Goal: Information Seeking & Learning: Learn about a topic

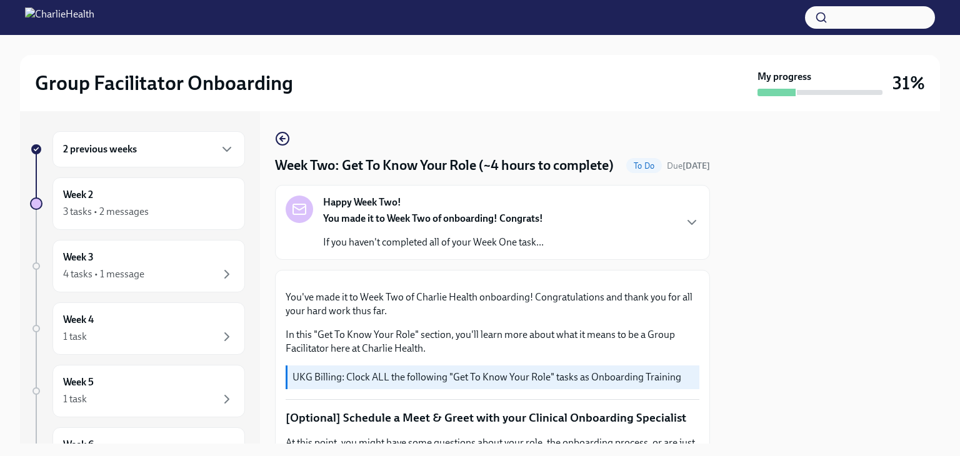
click at [233, 150] on div "2 previous weeks" at bounding box center [149, 149] width 193 height 36
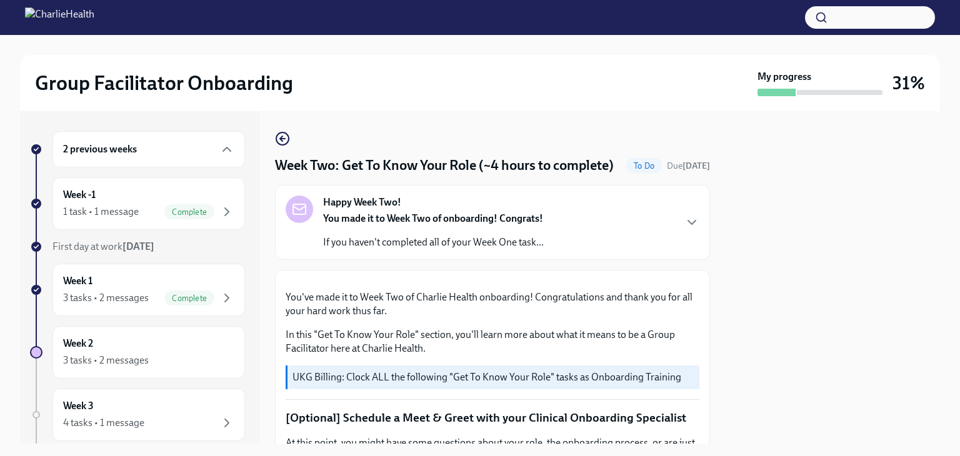
click at [226, 165] on div "2 previous weeks" at bounding box center [149, 149] width 193 height 36
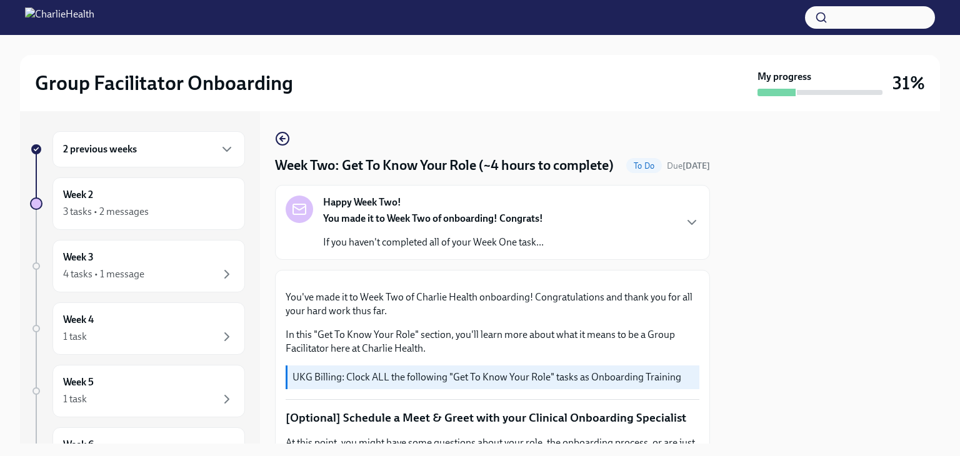
click at [219, 216] on icon "button" at bounding box center [226, 211] width 15 height 15
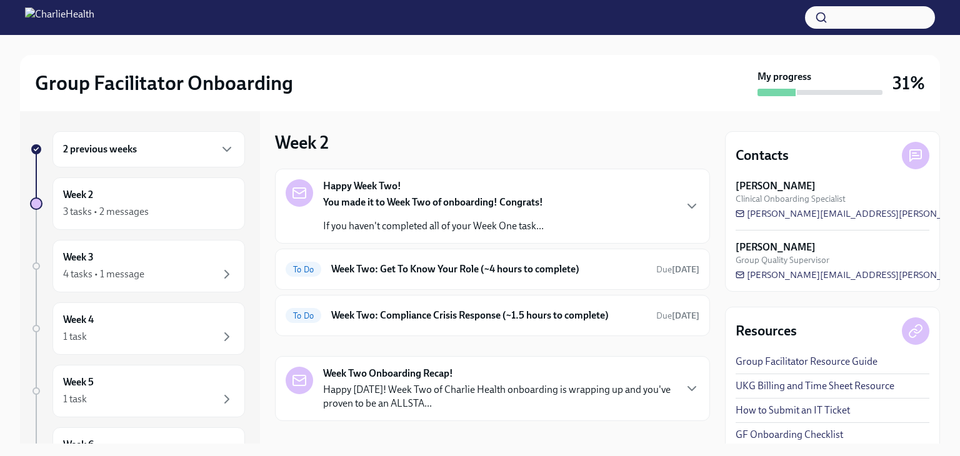
click at [656, 270] on span "Due [DATE]" at bounding box center [677, 269] width 43 height 11
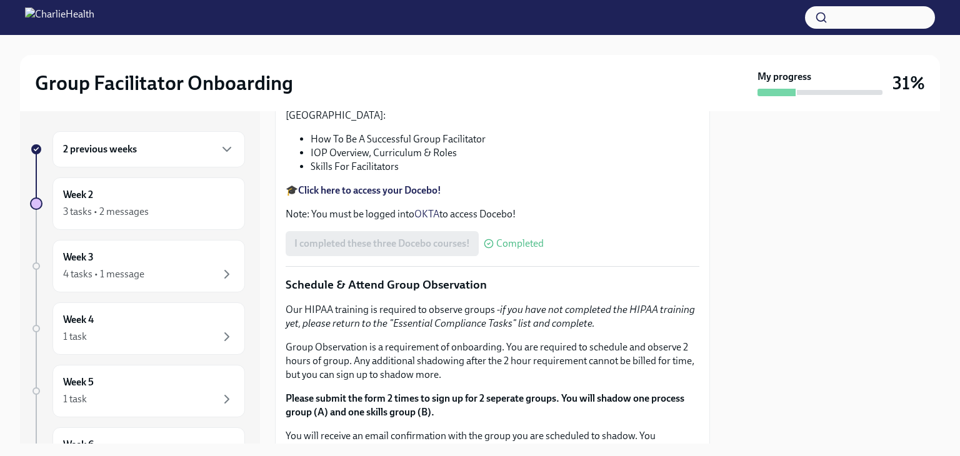
scroll to position [453, 0]
click at [219, 149] on icon "button" at bounding box center [226, 149] width 15 height 15
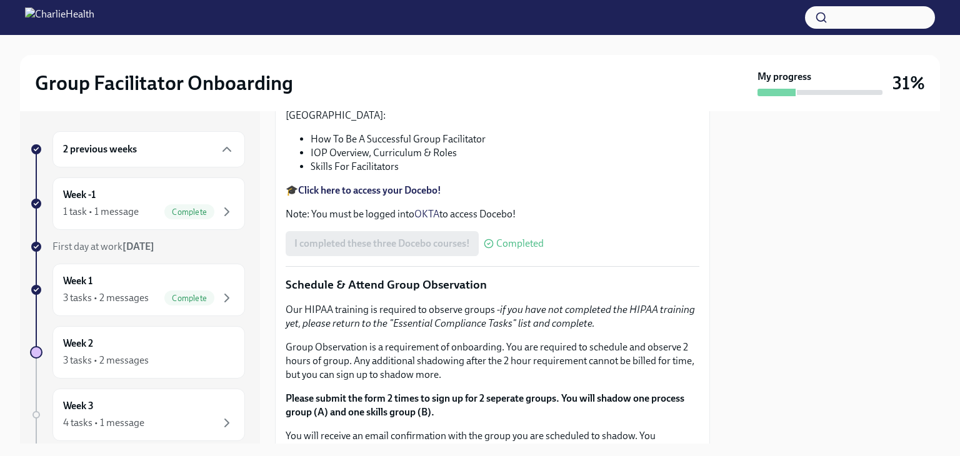
click at [224, 144] on icon "button" at bounding box center [226, 149] width 15 height 15
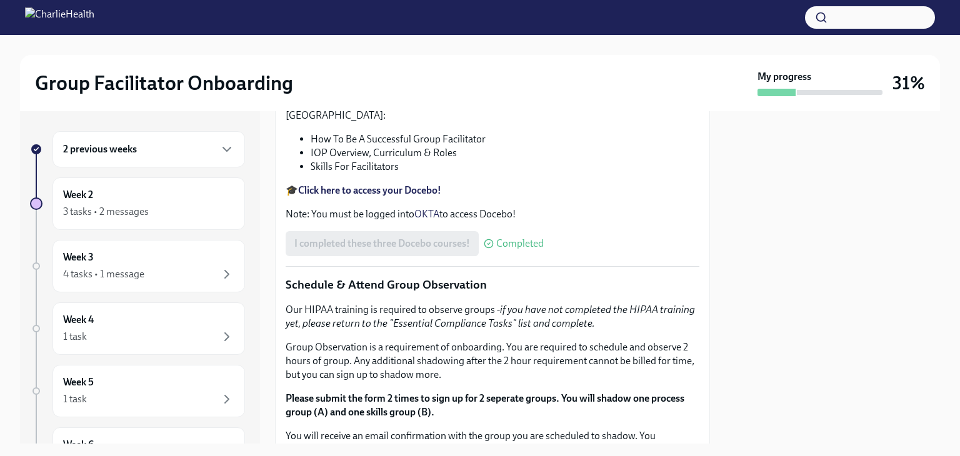
click at [223, 150] on icon "button" at bounding box center [227, 150] width 8 height 4
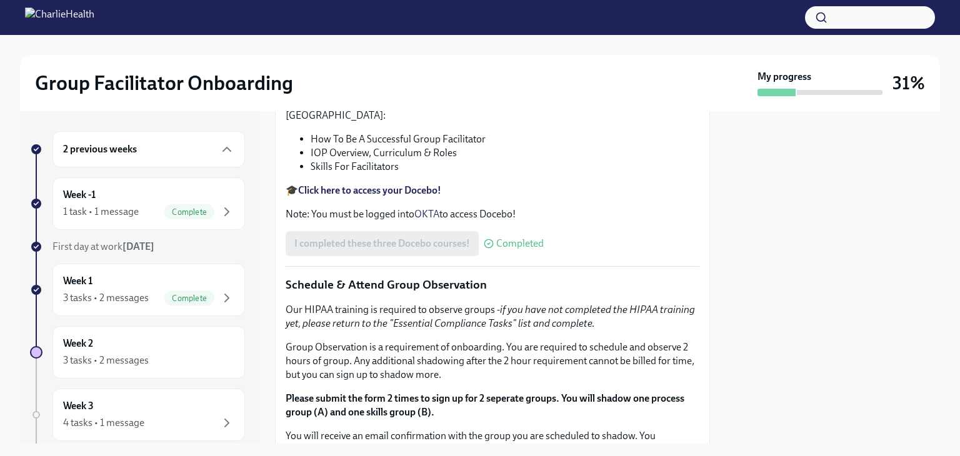
click at [224, 208] on icon "button" at bounding box center [226, 211] width 15 height 15
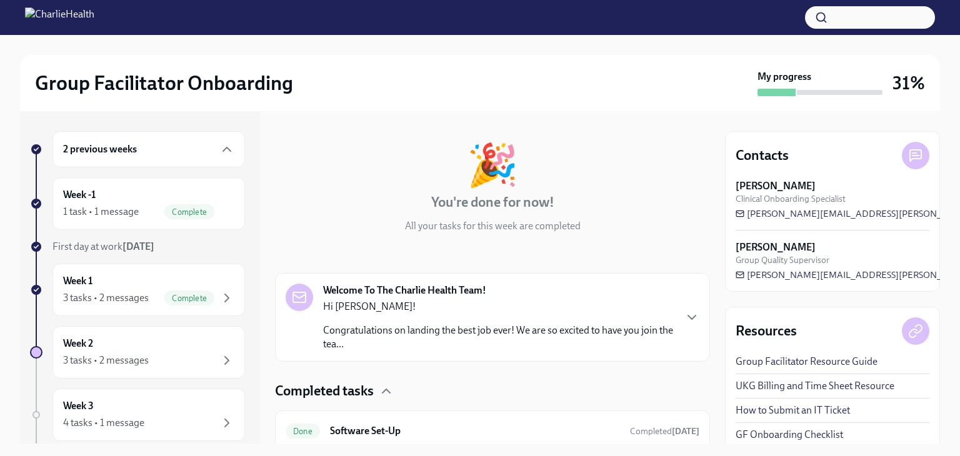
scroll to position [92, 0]
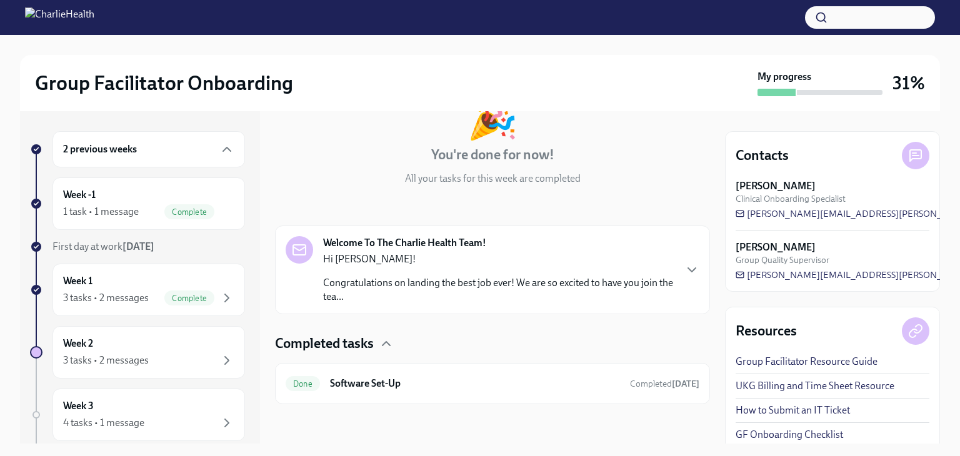
click at [685, 269] on icon "button" at bounding box center [692, 270] width 15 height 15
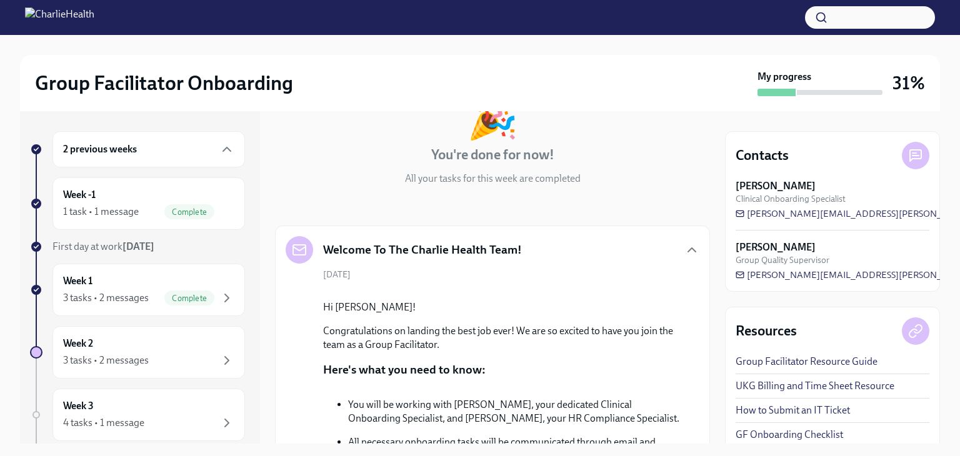
click at [845, 366] on link "Group Facilitator Resource Guide" at bounding box center [807, 362] width 142 height 14
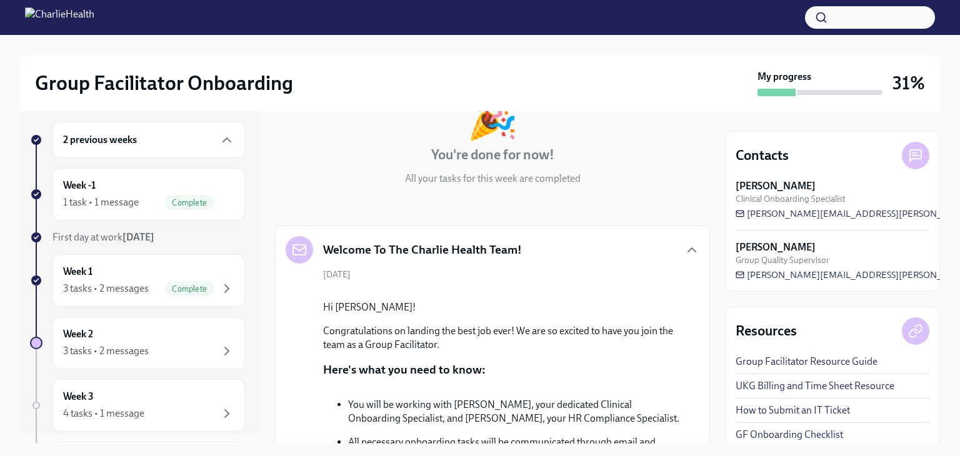
scroll to position [9, 0]
click at [219, 349] on icon "button" at bounding box center [226, 351] width 15 height 15
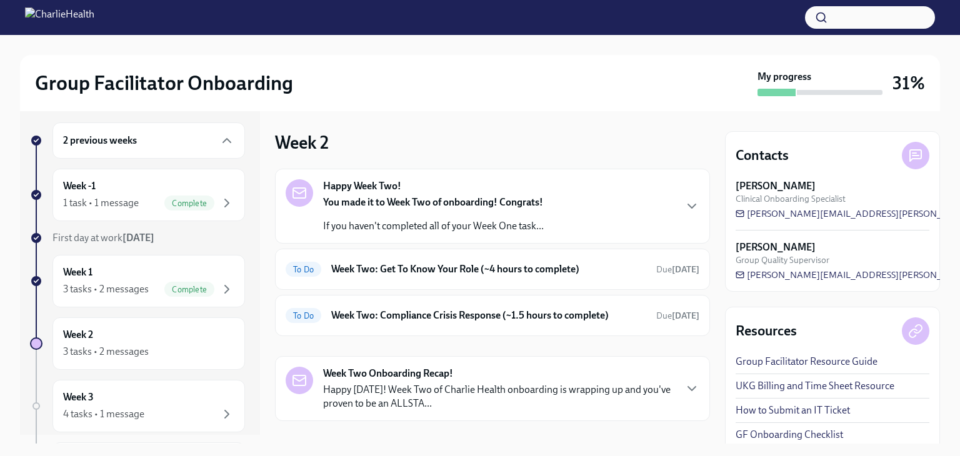
click at [656, 273] on span "Due [DATE]" at bounding box center [677, 269] width 43 height 11
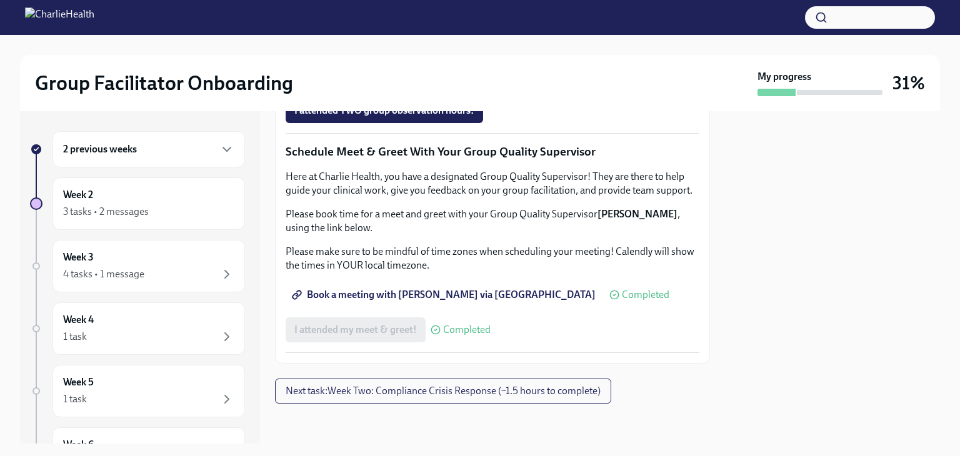
scroll to position [1250, 0]
click at [596, 400] on button "Next task : Week Two: Compliance Crisis Response (~1.5 hours to complete)" at bounding box center [443, 391] width 336 height 25
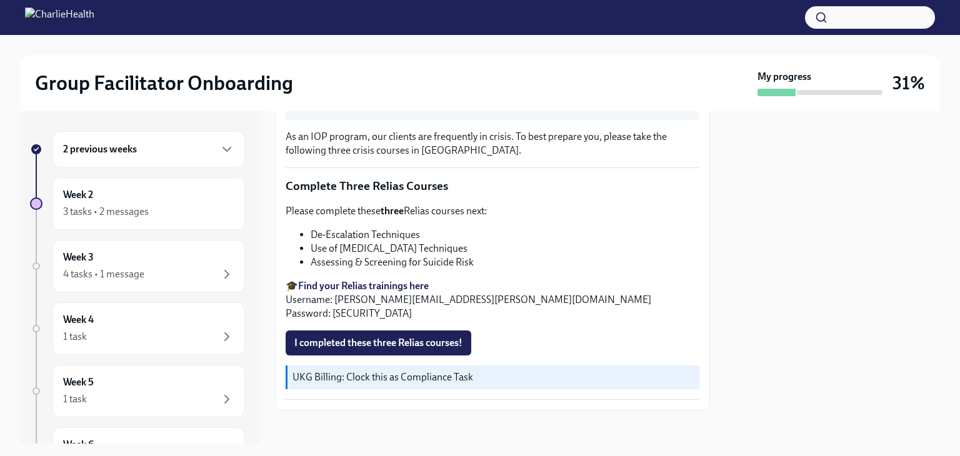
scroll to position [428, 0]
click at [606, 350] on div "As an IOP program, our clients are frequently in crisis. To best prepare you, p…" at bounding box center [493, 135] width 414 height 528
click at [219, 268] on icon "button" at bounding box center [226, 274] width 15 height 15
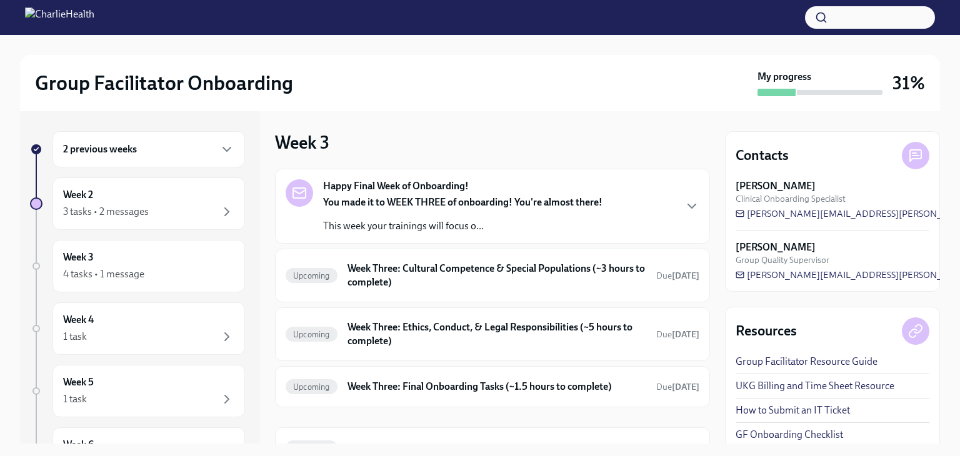
click at [635, 249] on div "Upcoming Week Three: Cultural Competence & Special Populations (~3 hours to com…" at bounding box center [492, 276] width 435 height 54
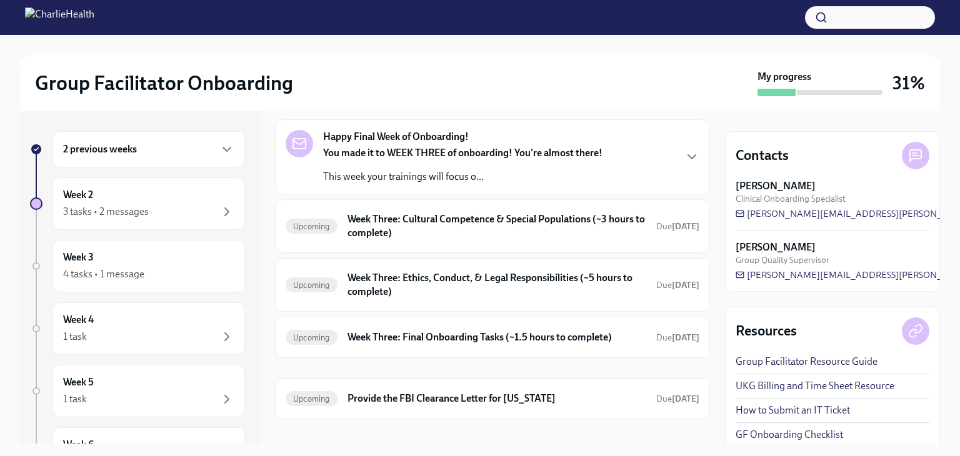
scroll to position [64, 0]
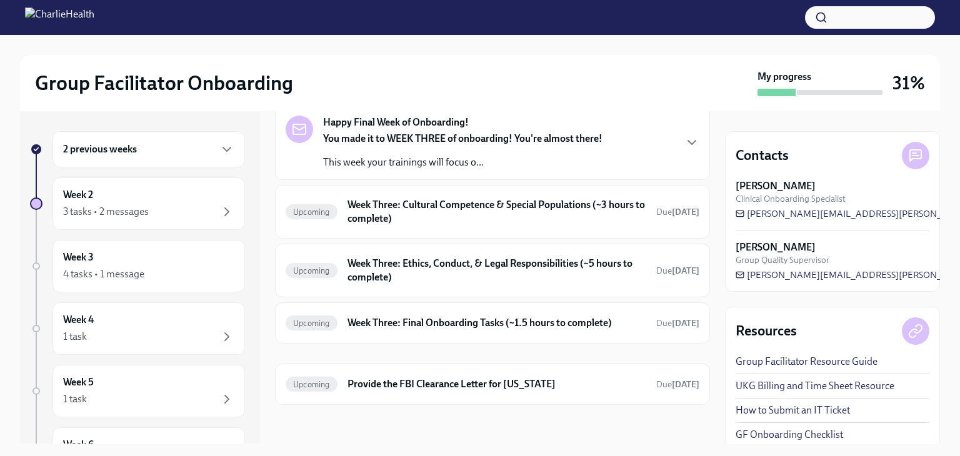
click at [641, 328] on div "Upcoming Week Three: Final Onboarding Tasks (~1.5 hours to complete) Due [DATE]" at bounding box center [493, 323] width 414 height 20
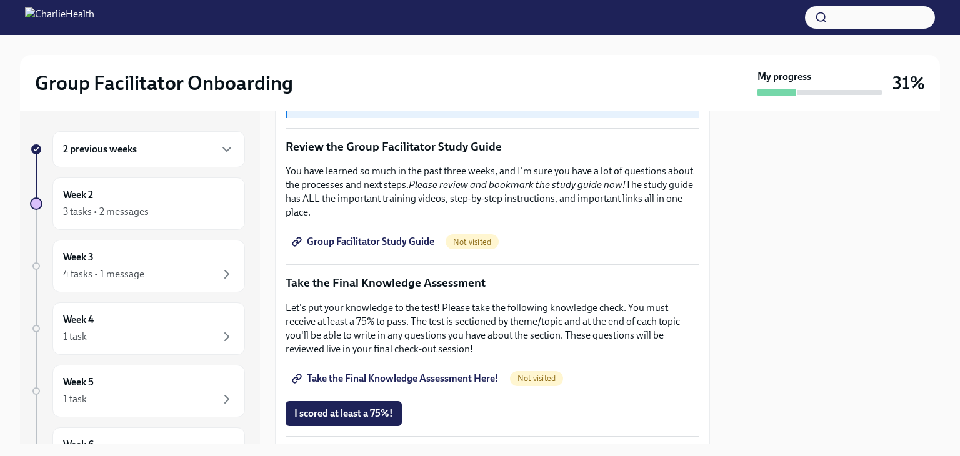
scroll to position [530, 0]
click at [651, 265] on div "You have successfully made it to your final onboarding tasks! If you have not c…" at bounding box center [493, 348] width 414 height 1157
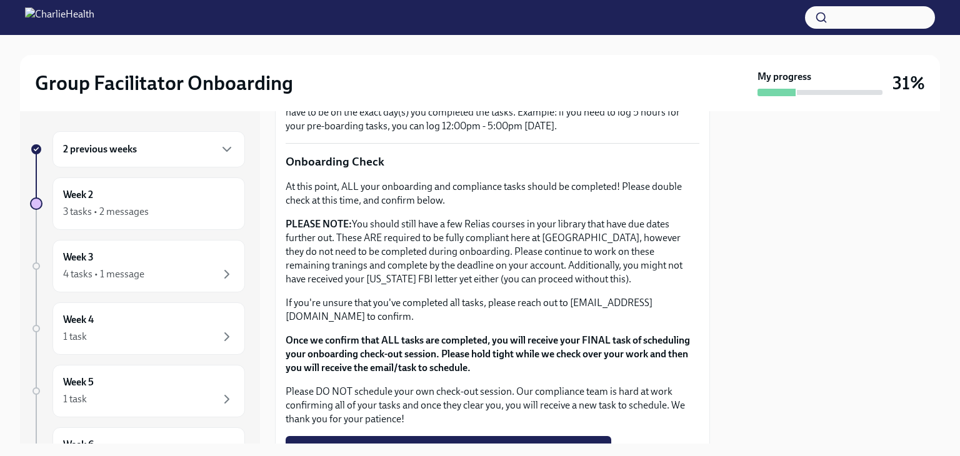
scroll to position [1057, 0]
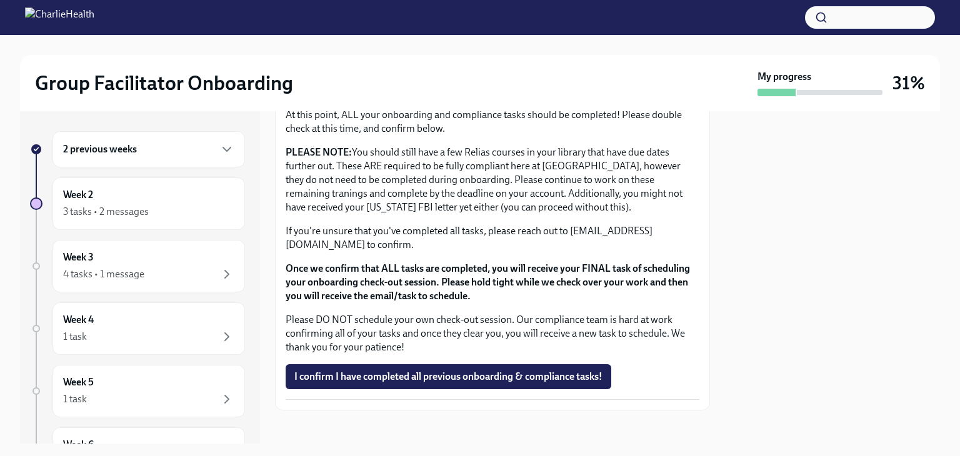
click at [219, 330] on icon "button" at bounding box center [226, 336] width 15 height 15
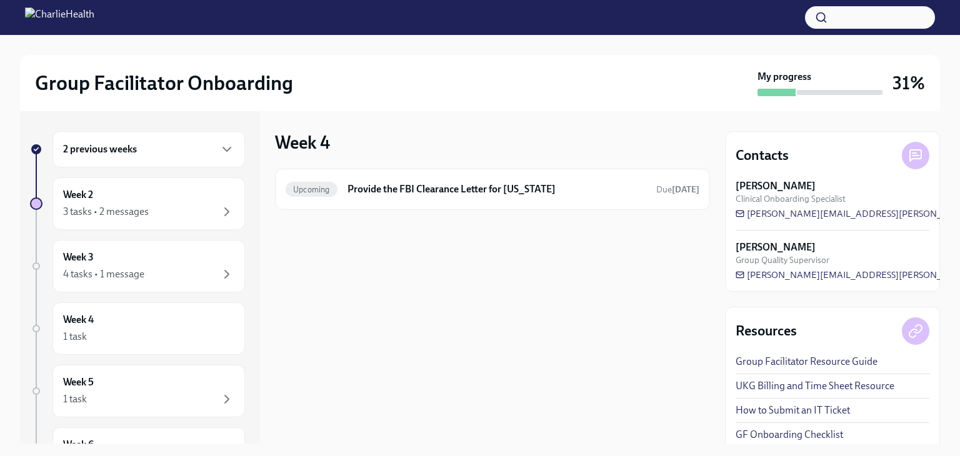
click at [181, 213] on div "3 tasks • 2 messages" at bounding box center [148, 211] width 171 height 15
